Goal: Information Seeking & Learning: Find specific fact

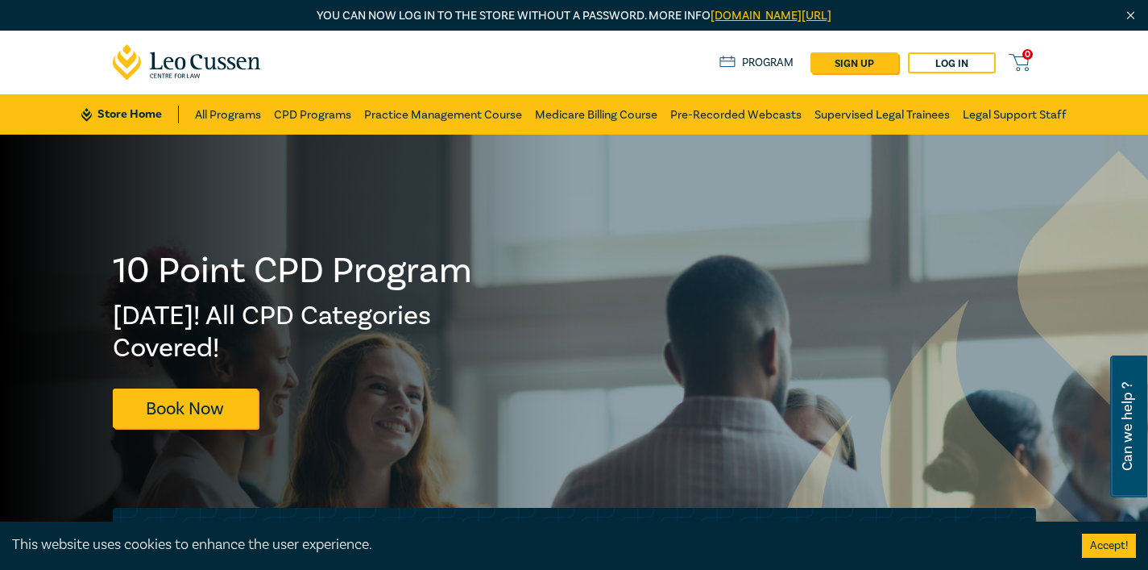
scroll to position [337, 0]
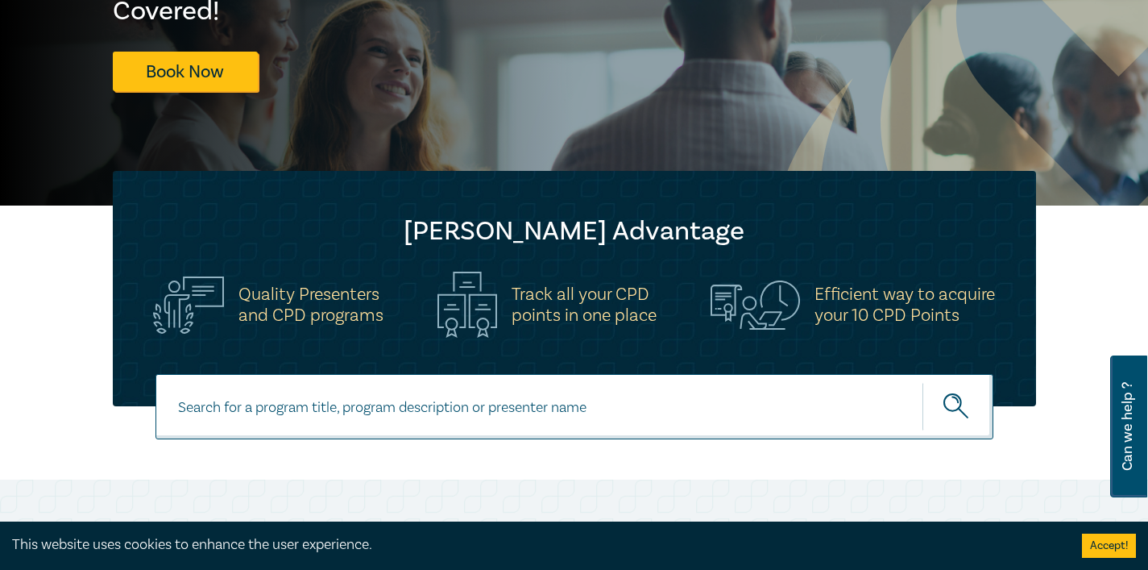
click at [323, 409] on input at bounding box center [574, 406] width 838 height 65
type input "trust account"
click at [922, 382] on button "submit" at bounding box center [957, 406] width 71 height 49
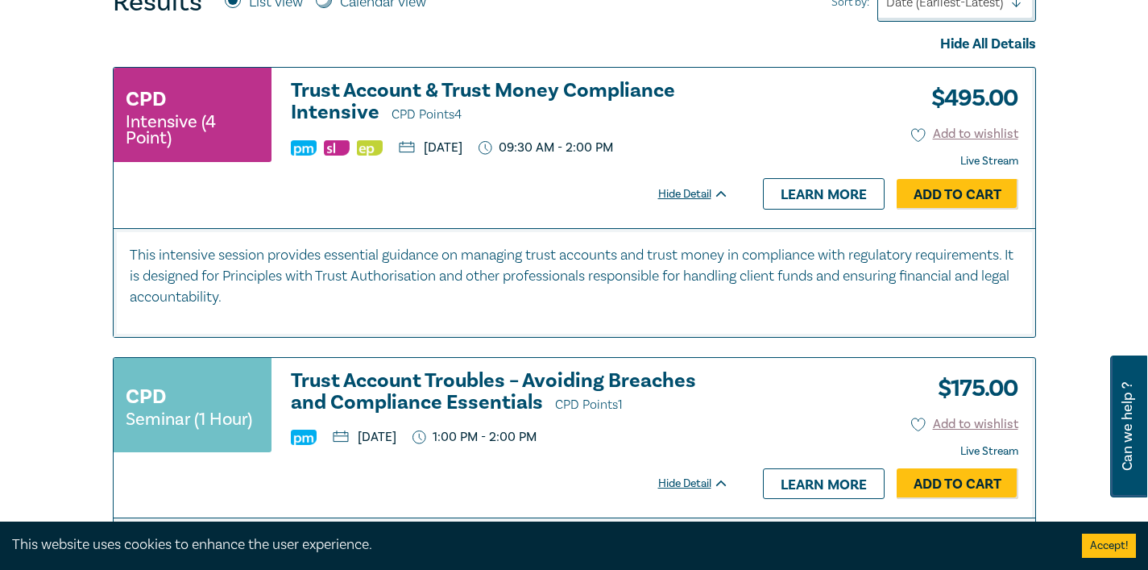
scroll to position [718, 0]
